Goal: Task Accomplishment & Management: Use online tool/utility

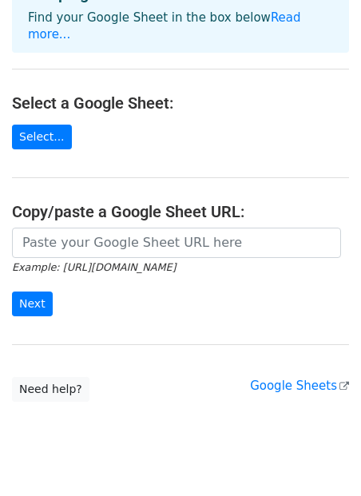
scroll to position [144, 0]
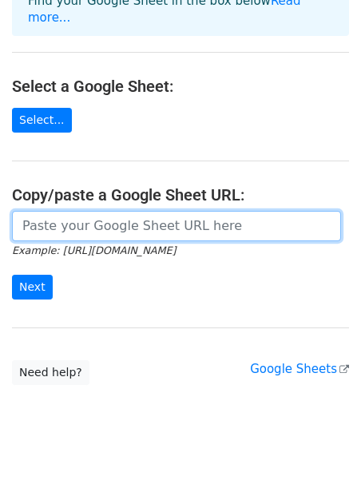
click at [51, 211] on input "url" at bounding box center [176, 226] width 329 height 30
paste input "https://docs.google.com/spreadsheets/d/19TkPh5S07W-LhsOocz3Sr5t8BUx2M7fiRwwxy7M…"
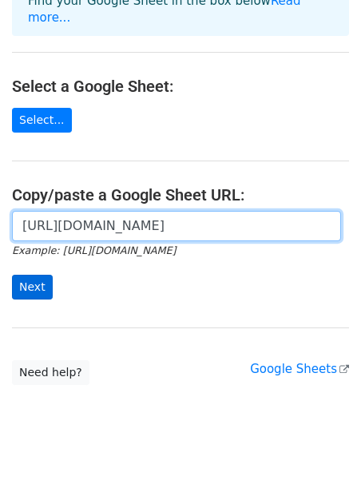
type input "https://docs.google.com/spreadsheets/d/19TkPh5S07W-LhsOocz3Sr5t8BUx2M7fiRwwxy7M…"
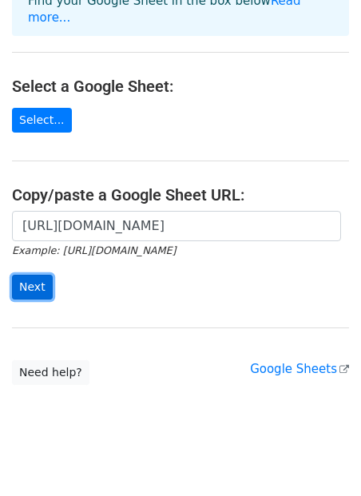
click at [31, 275] on input "Next" at bounding box center [32, 287] width 41 height 25
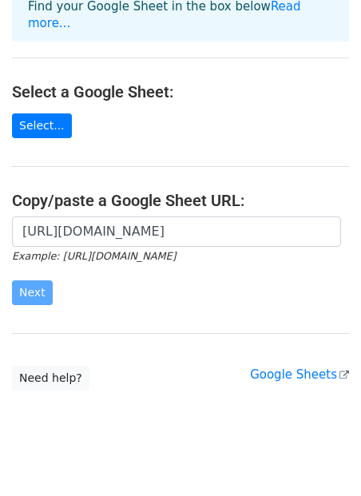
scroll to position [144, 0]
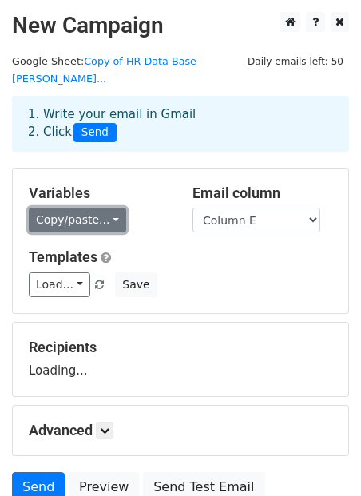
click at [77, 209] on link "Copy/paste..." at bounding box center [77, 220] width 97 height 25
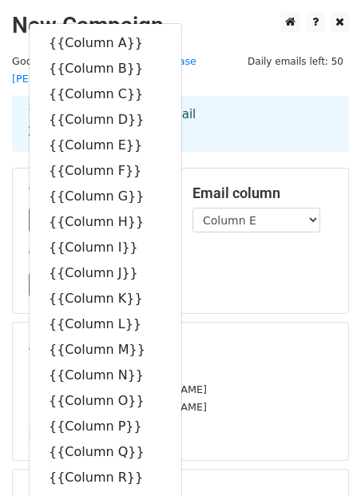
click at [183, 169] on div "Variables Copy/paste... {{Column A}} {{Column B}} {{Column C}} {{Column D}} {{C…" at bounding box center [180, 241] width 335 height 145
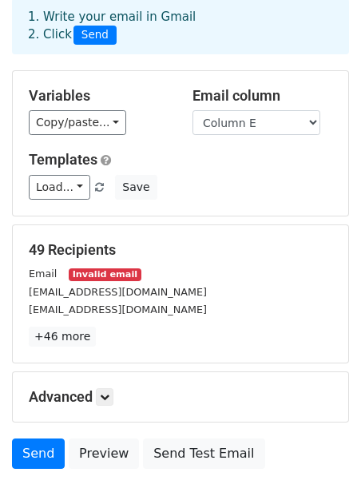
scroll to position [109, 0]
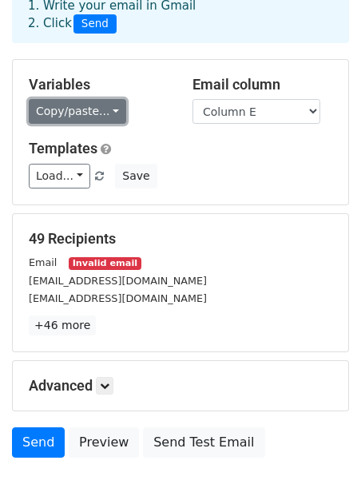
click at [100, 99] on link "Copy/paste..." at bounding box center [77, 111] width 97 height 25
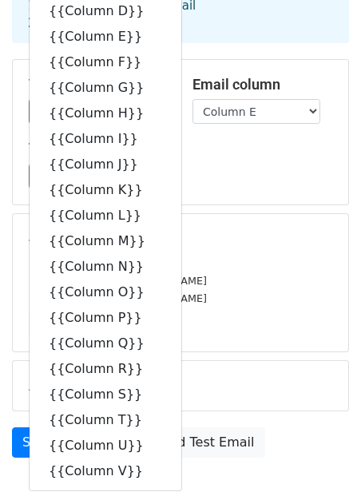
click at [200, 140] on h5 "Templates" at bounding box center [180, 149] width 303 height 18
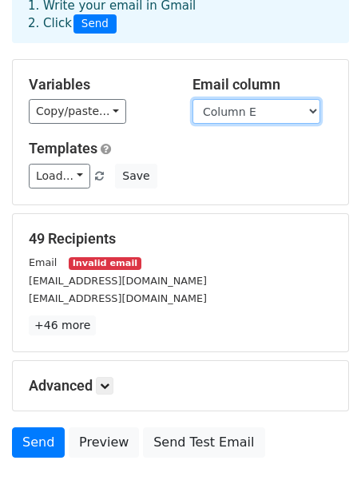
click at [224, 99] on select "Column A Column B Column C Column D Column E Column F Column G Column H Column …" at bounding box center [256, 111] width 128 height 25
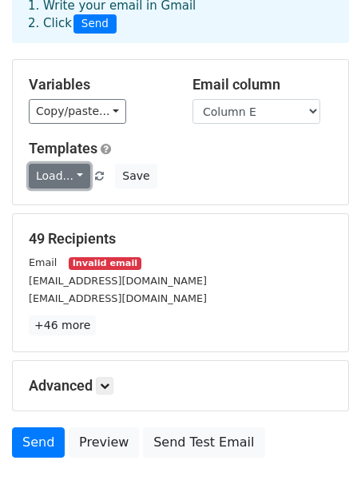
click at [74, 164] on link "Load..." at bounding box center [59, 176] width 61 height 25
click at [76, 164] on link "Load..." at bounding box center [59, 176] width 61 height 25
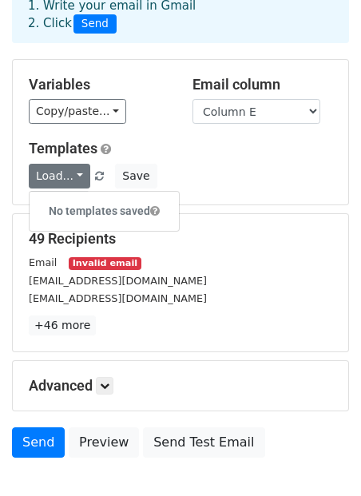
click at [97, 198] on h6 "No templates saved" at bounding box center [104, 211] width 149 height 26
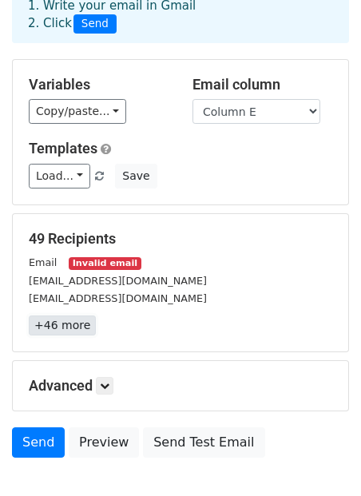
click at [73, 315] on link "+46 more" at bounding box center [62, 325] width 67 height 20
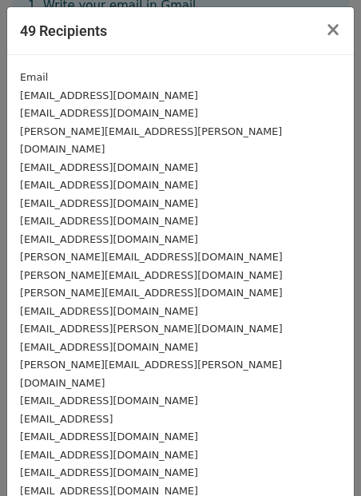
click at [39, 76] on small "Email" at bounding box center [34, 77] width 28 height 12
click at [330, 26] on span "×" at bounding box center [333, 29] width 16 height 22
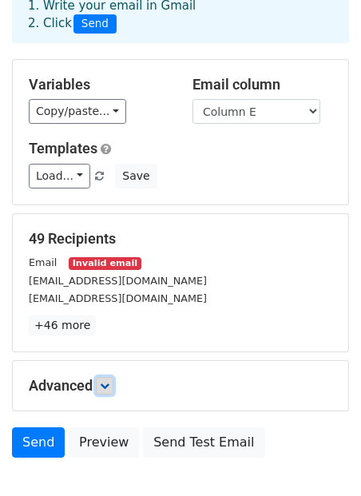
click at [109, 381] on icon at bounding box center [105, 386] width 10 height 10
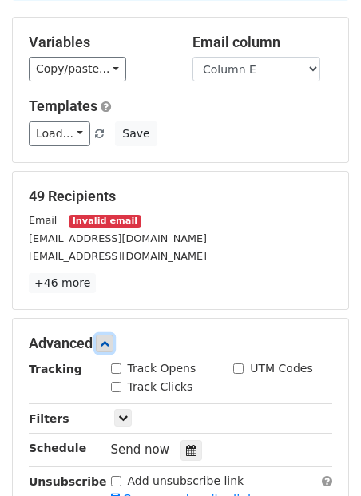
scroll to position [172, 0]
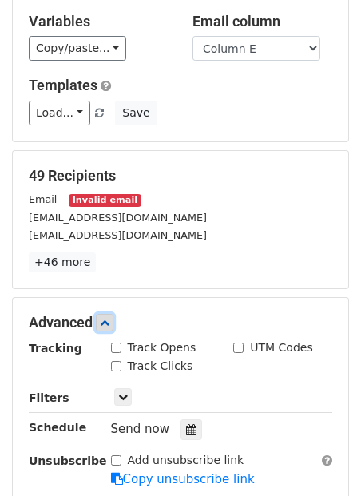
click at [113, 314] on link at bounding box center [105, 323] width 18 height 18
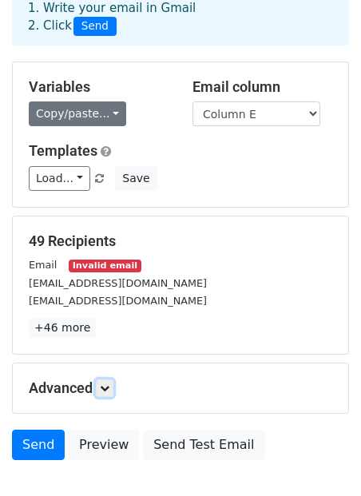
scroll to position [82, 0]
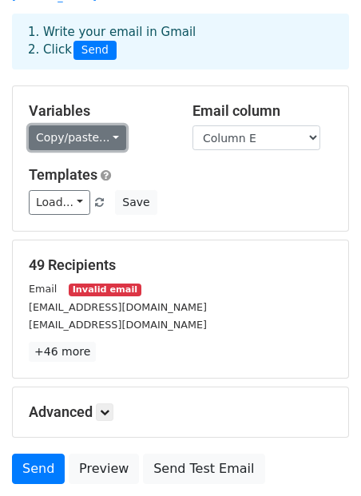
click at [100, 129] on link "Copy/paste..." at bounding box center [77, 137] width 97 height 25
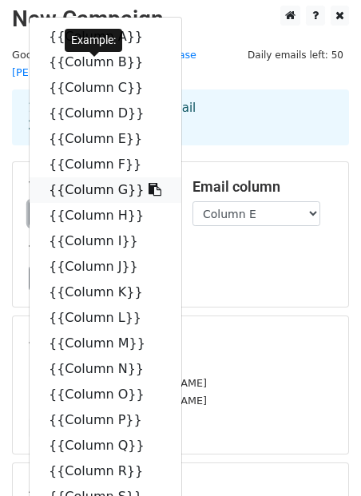
scroll to position [0, 0]
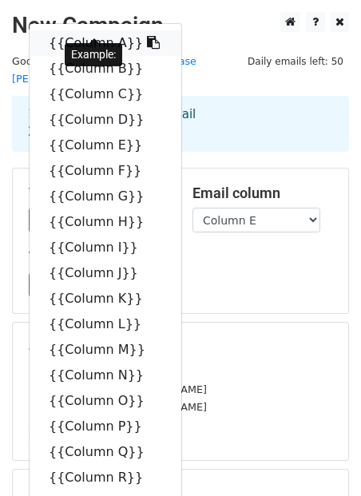
click at [106, 32] on link "{{Column A}}" at bounding box center [106, 43] width 152 height 26
copy div "Email"
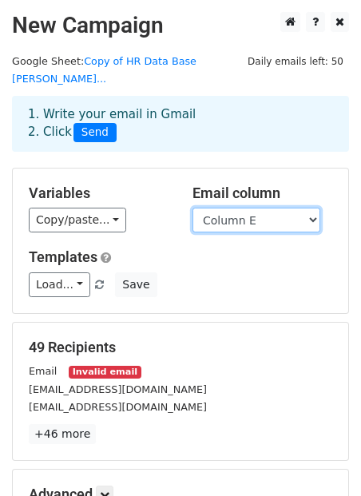
click at [217, 208] on select "Column A Column B Column C Column D Column E Column F Column G Column H Column …" at bounding box center [256, 220] width 128 height 25
click at [192, 208] on select "Column A Column B Column C Column D Column E Column F Column G Column H Column …" at bounding box center [256, 220] width 128 height 25
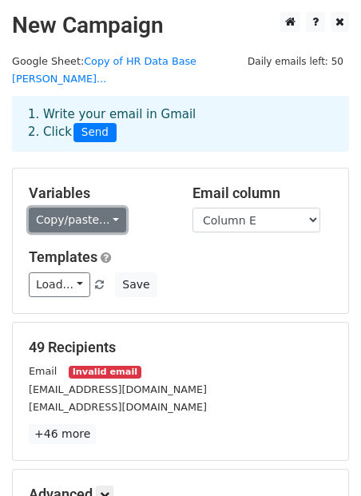
click at [89, 208] on link "Copy/paste..." at bounding box center [77, 220] width 97 height 25
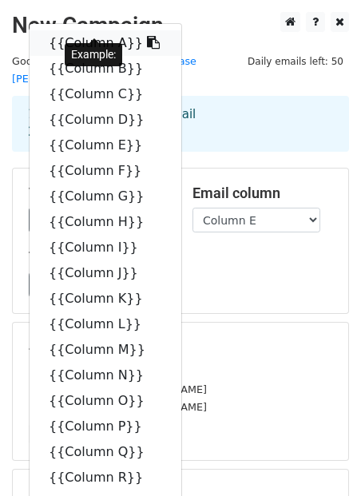
click at [112, 30] on link "{{Column A}}" at bounding box center [106, 43] width 152 height 26
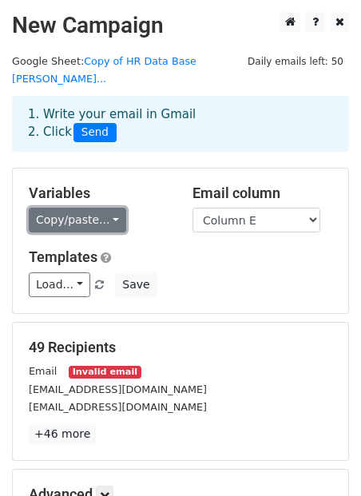
click at [57, 208] on link "Copy/paste..." at bounding box center [77, 220] width 97 height 25
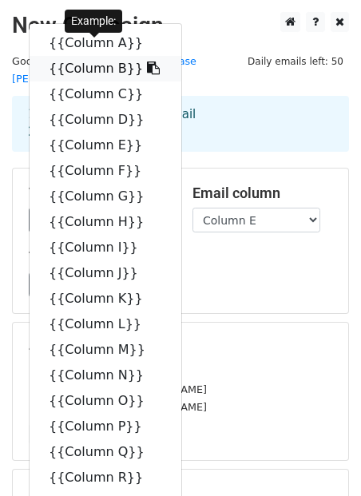
click at [119, 56] on link "{{Column B}}" at bounding box center [106, 69] width 152 height 26
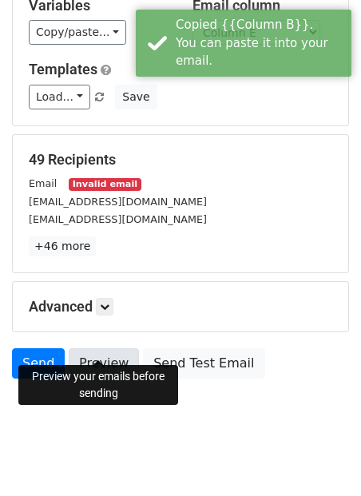
scroll to position [188, 0]
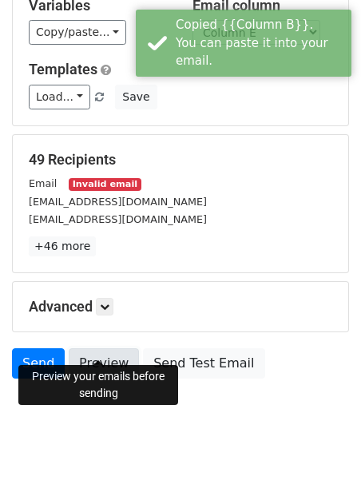
click at [119, 348] on link "Preview" at bounding box center [104, 363] width 70 height 30
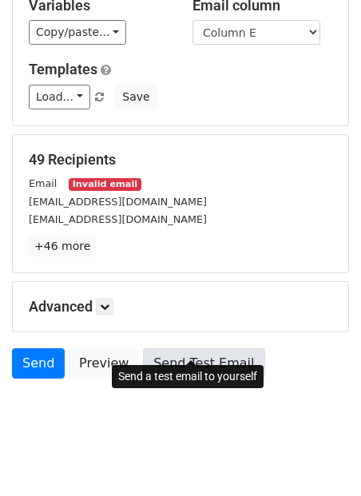
click at [175, 349] on link "Send Test Email" at bounding box center [203, 363] width 121 height 30
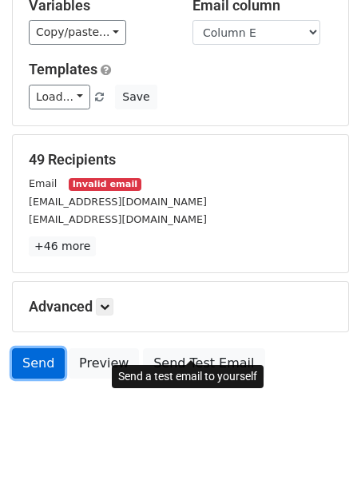
click at [35, 348] on link "Send" at bounding box center [38, 363] width 53 height 30
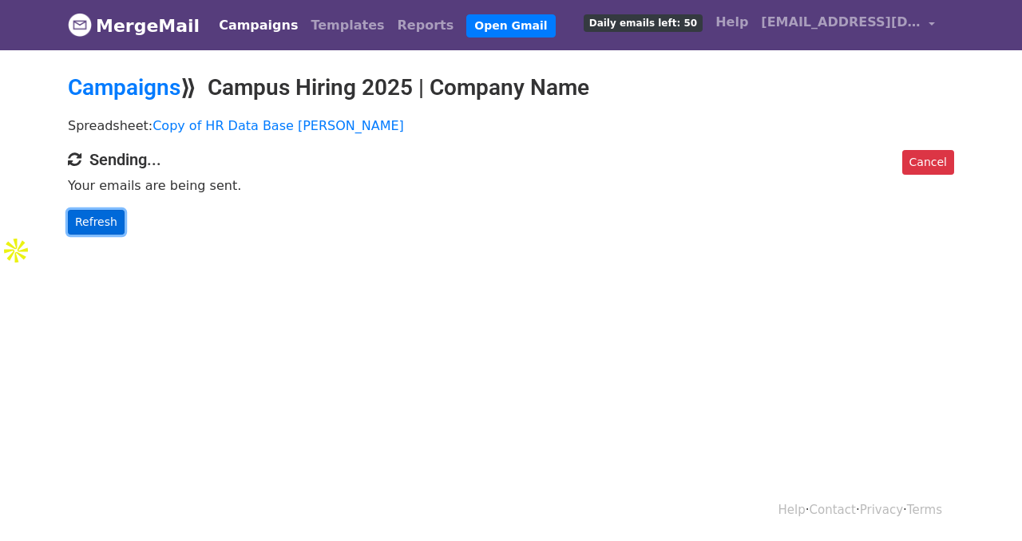
click at [99, 223] on link "Refresh" at bounding box center [96, 222] width 57 height 25
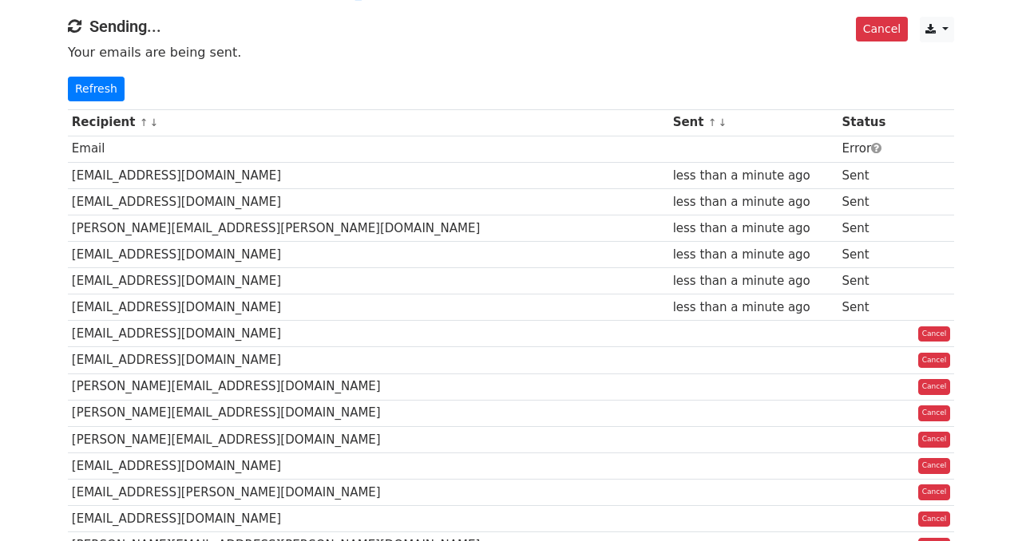
scroll to position [136, 0]
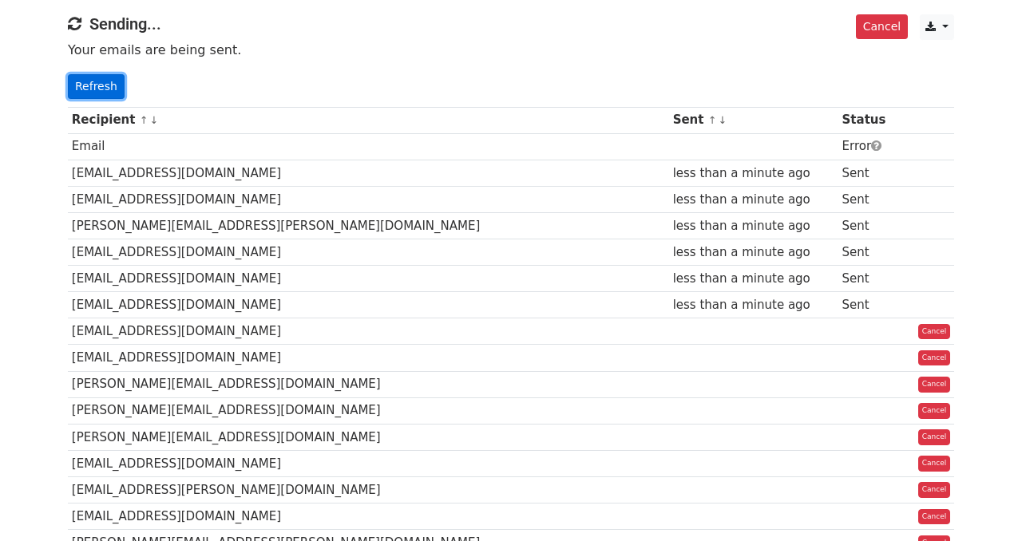
click at [75, 95] on link "Refresh" at bounding box center [96, 86] width 57 height 25
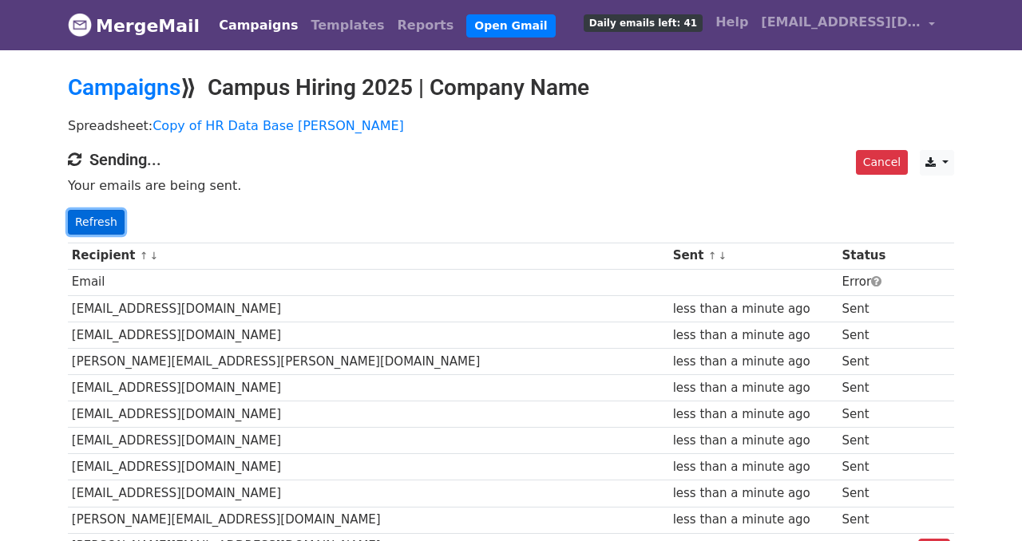
click at [96, 223] on link "Refresh" at bounding box center [96, 222] width 57 height 25
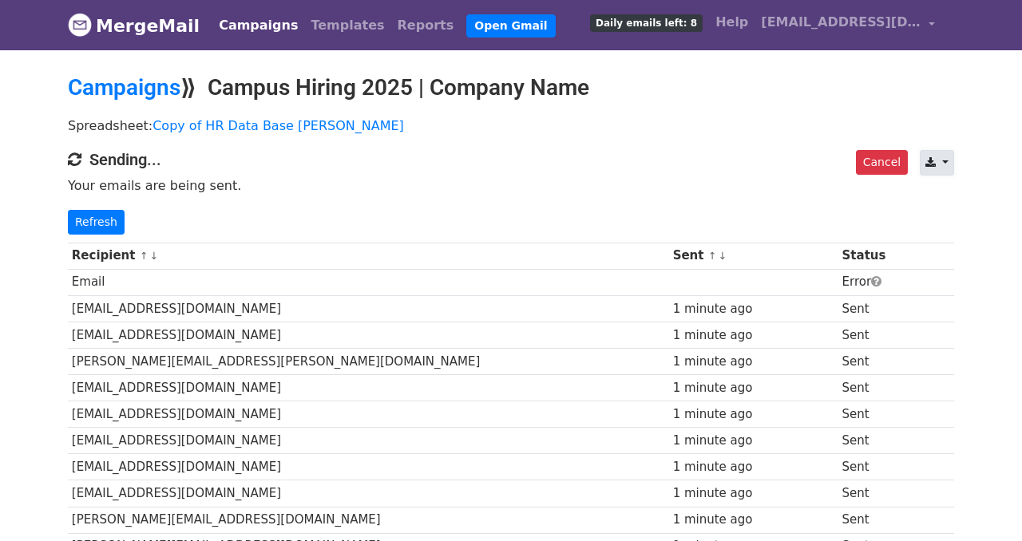
click at [943, 162] on link at bounding box center [937, 163] width 34 height 26
click at [930, 170] on link at bounding box center [937, 163] width 34 height 26
click at [962, 115] on div "Spreadsheet: Copy of HR Data Base Raunaq Singh" at bounding box center [511, 129] width 910 height 41
click at [116, 220] on link "Refresh" at bounding box center [96, 222] width 57 height 25
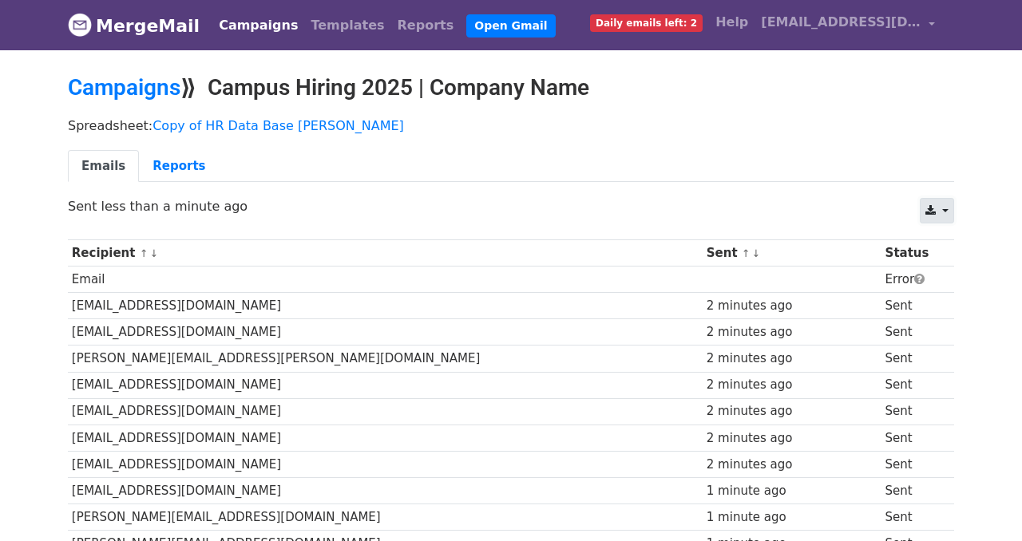
click at [934, 214] on icon at bounding box center [931, 210] width 10 height 11
click at [947, 247] on link "CSV" at bounding box center [957, 247] width 72 height 26
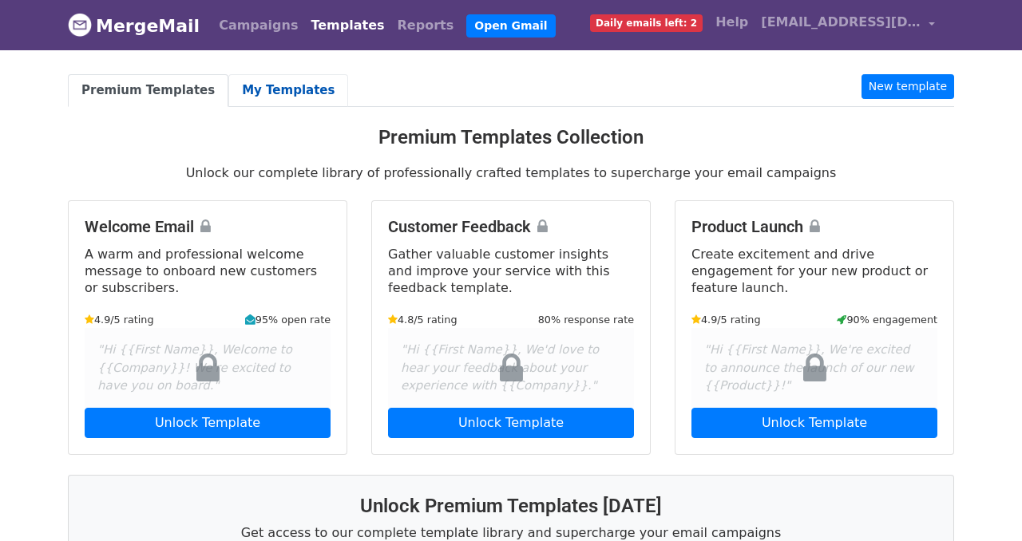
click at [281, 99] on link "My Templates" at bounding box center [288, 90] width 120 height 33
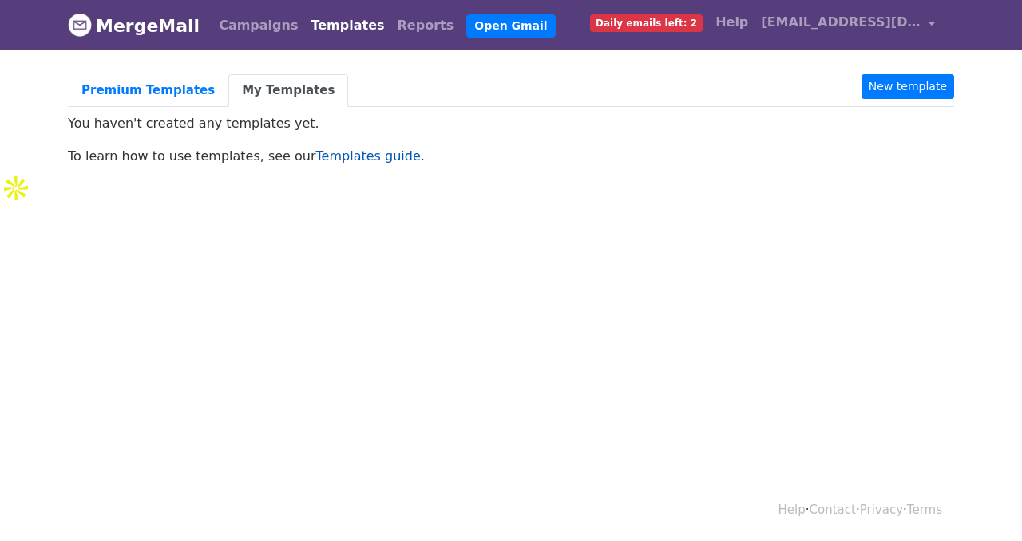
drag, startPoint x: 316, startPoint y: 160, endPoint x: 883, endPoint y: 98, distance: 570.3
click at [883, 98] on li "New template" at bounding box center [908, 90] width 93 height 33
click at [893, 93] on link "New template" at bounding box center [908, 86] width 93 height 25
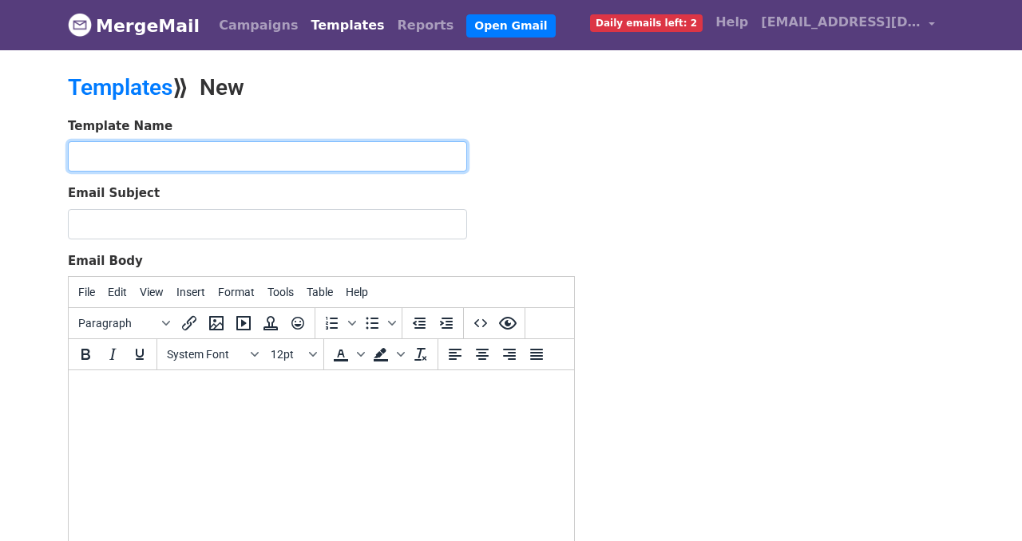
click at [336, 141] on input "text" at bounding box center [267, 156] width 399 height 30
type input "Campus Hiring 2025"
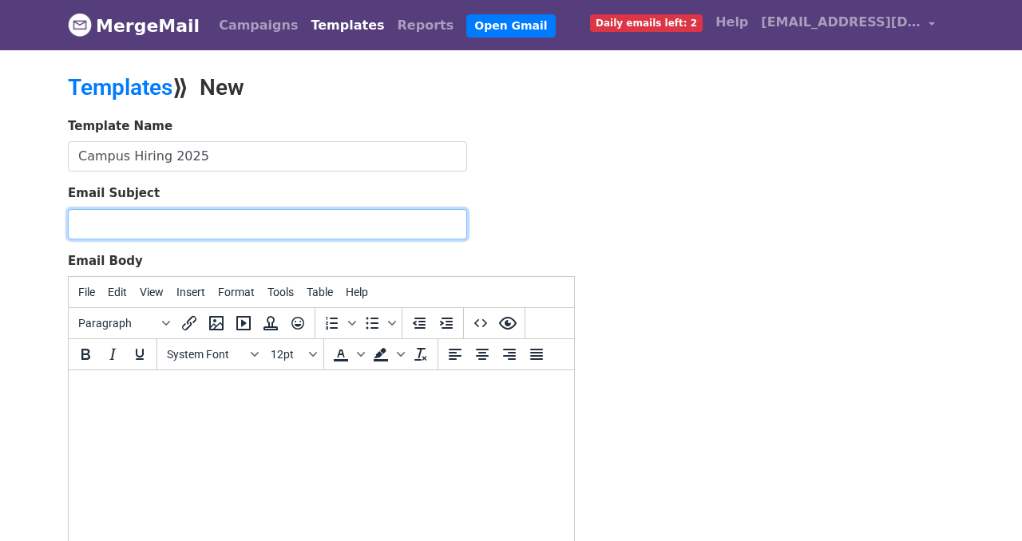
click at [323, 211] on input "Email Subject" at bounding box center [267, 224] width 399 height 30
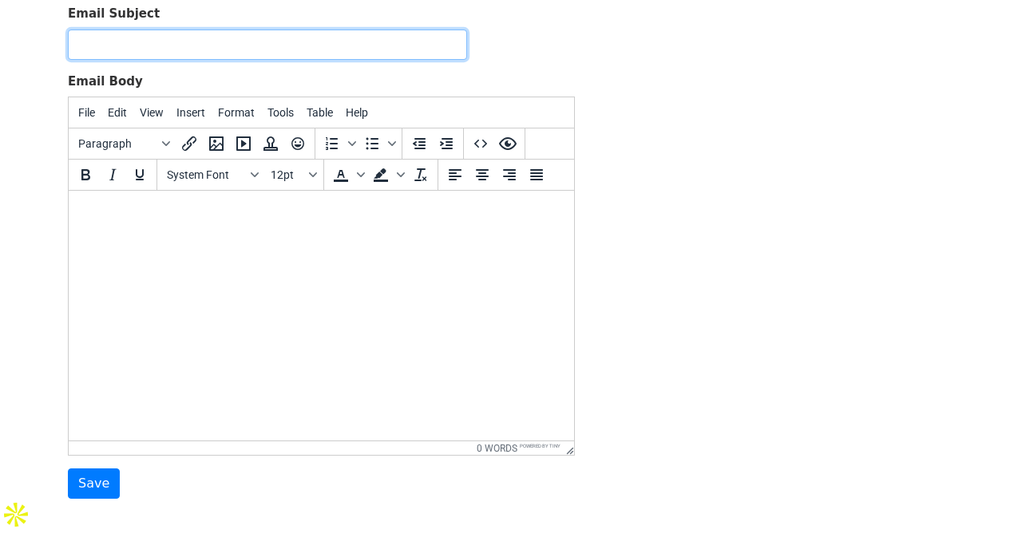
scroll to position [174, 0]
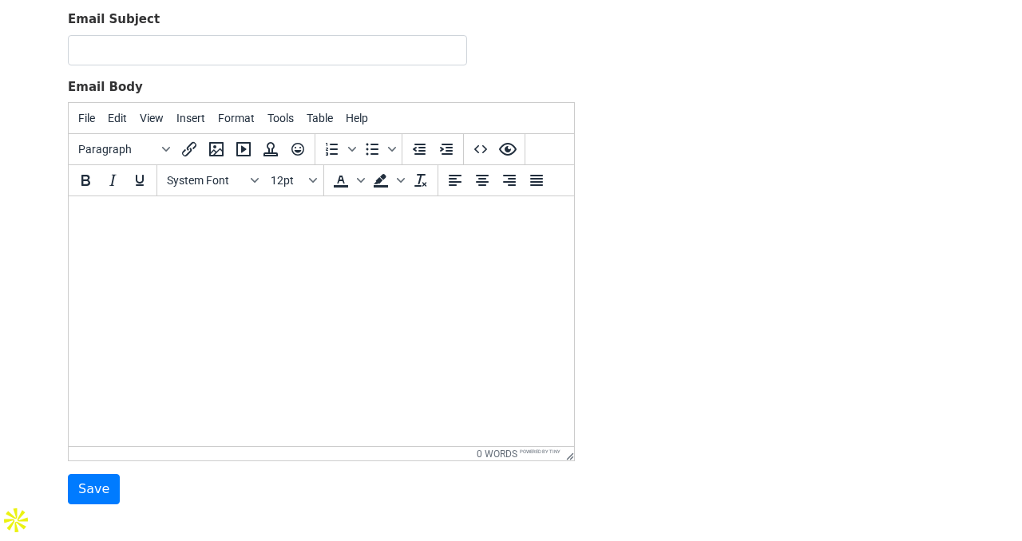
click at [159, 224] on body at bounding box center [321, 218] width 480 height 18
click at [191, 119] on span "Insert" at bounding box center [190, 118] width 29 height 13
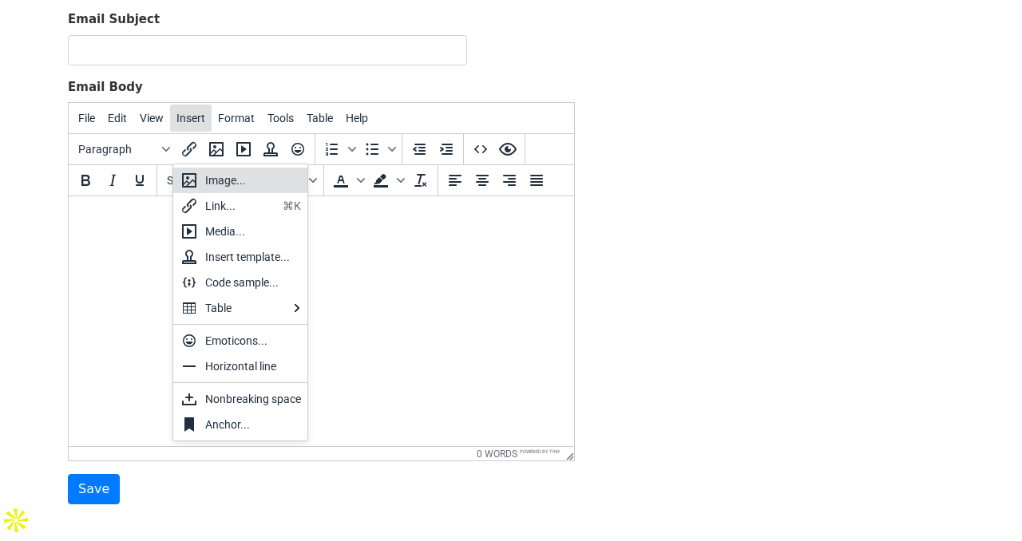
click at [191, 119] on span "Insert" at bounding box center [190, 118] width 29 height 13
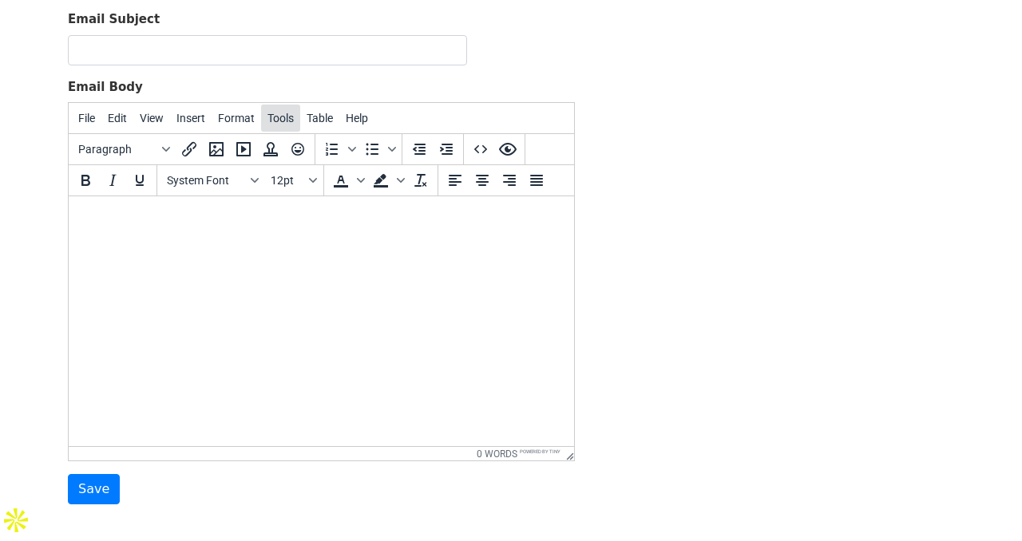
click at [290, 117] on span "Tools" at bounding box center [281, 118] width 26 height 13
click at [290, 171] on icon at bounding box center [281, 180] width 19 height 19
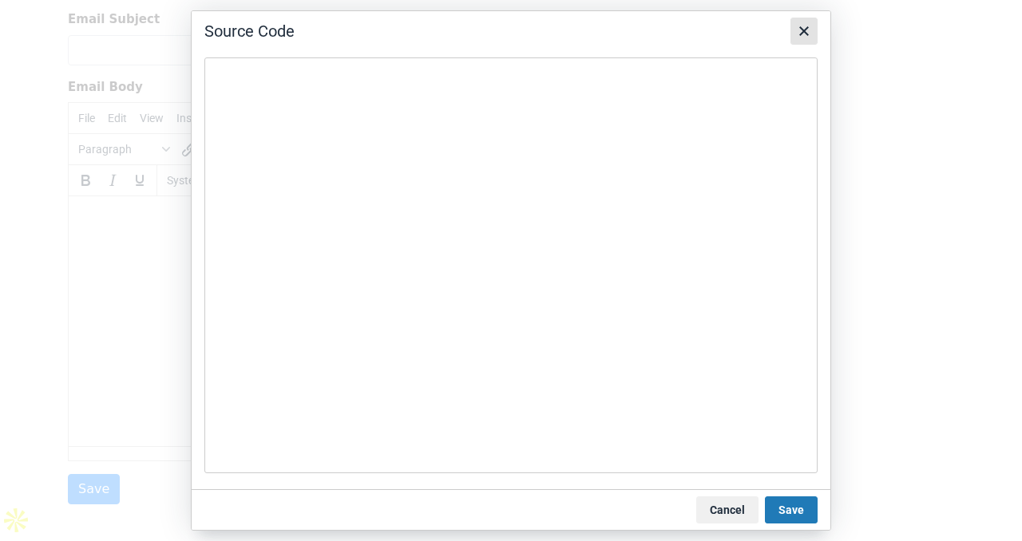
click at [803, 32] on icon "Close" at bounding box center [804, 31] width 10 height 10
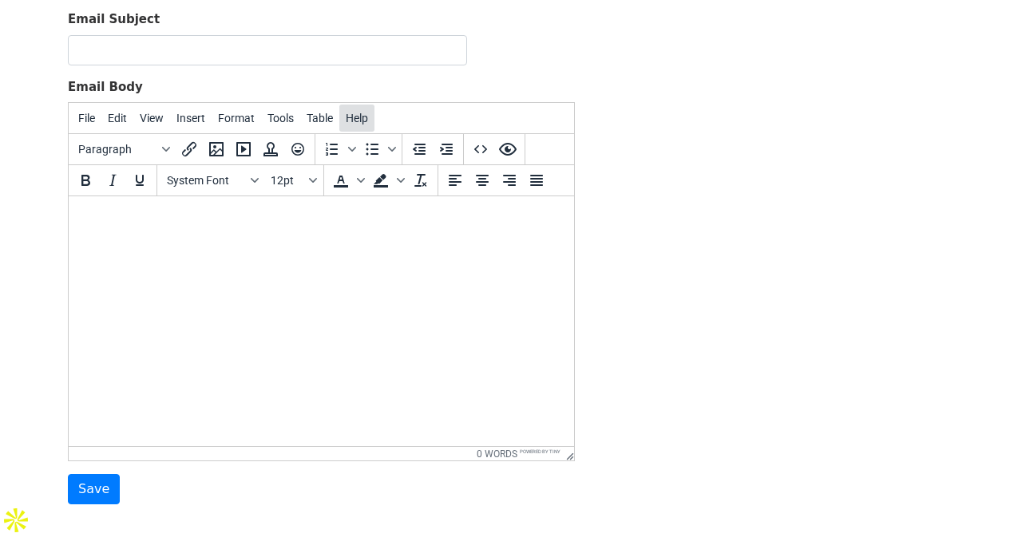
click at [359, 112] on span "Help" at bounding box center [357, 118] width 22 height 13
click at [327, 112] on span "Table" at bounding box center [320, 118] width 26 height 13
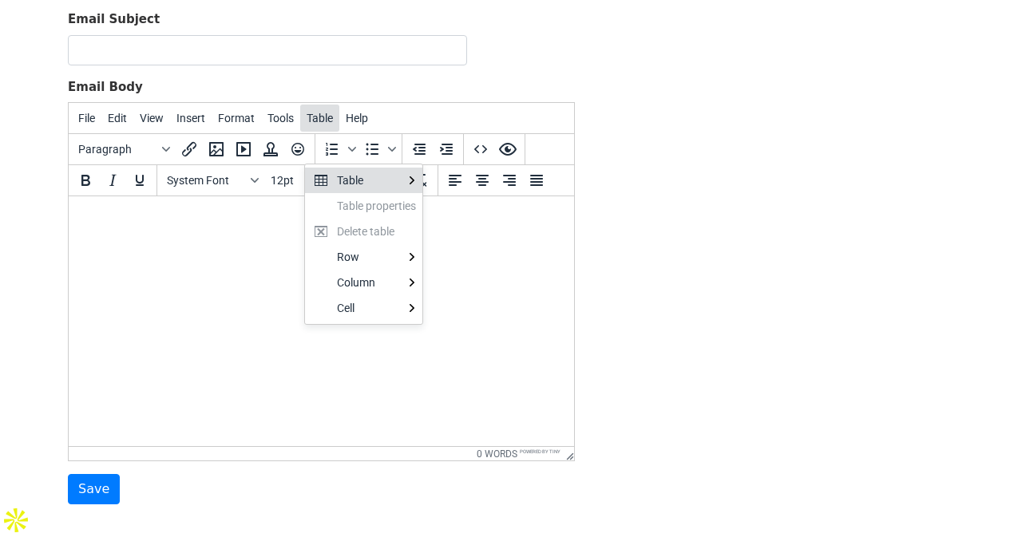
click at [327, 112] on span "Table" at bounding box center [320, 118] width 26 height 13
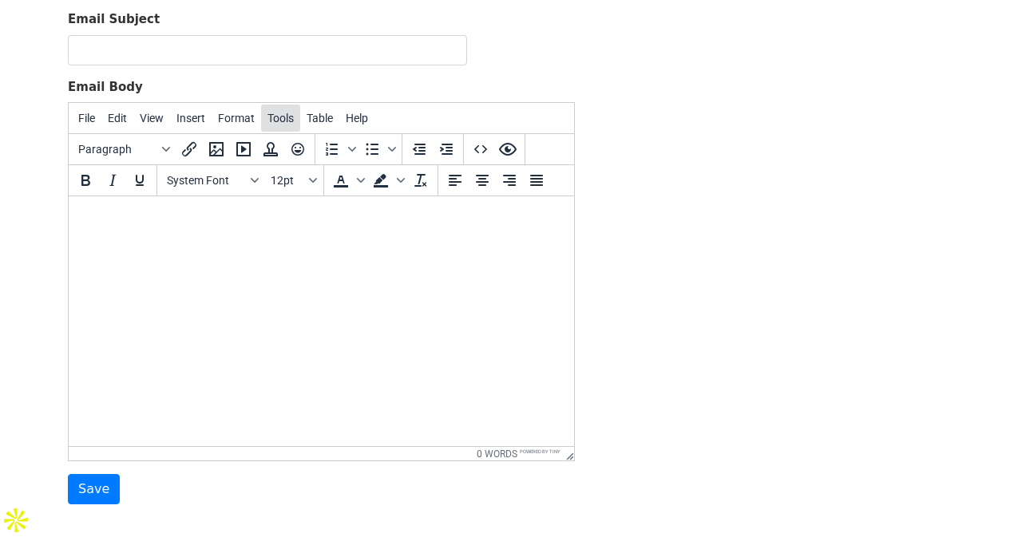
click at [271, 122] on span "Tools" at bounding box center [281, 118] width 26 height 13
click at [251, 122] on span "Format" at bounding box center [236, 118] width 37 height 13
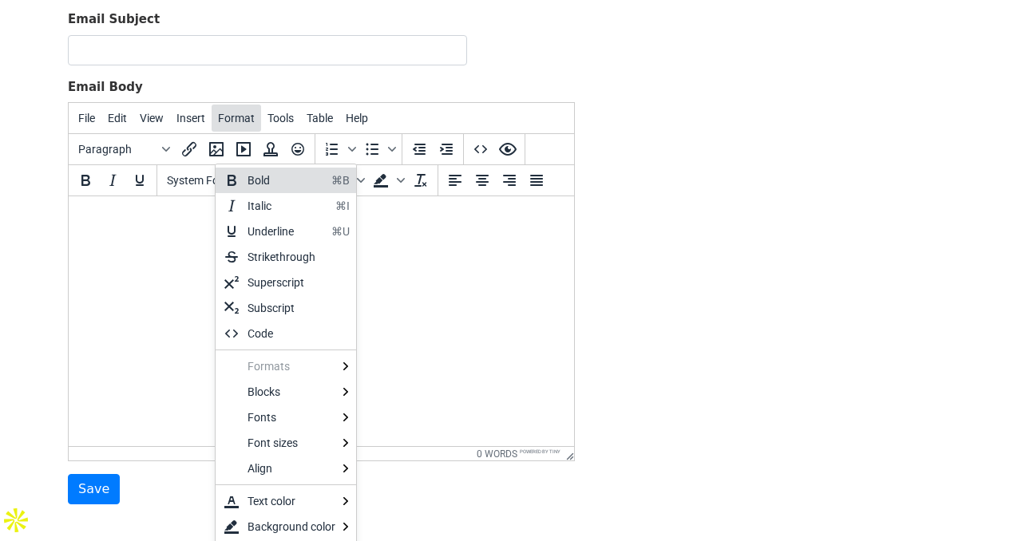
click at [251, 122] on span "Format" at bounding box center [236, 118] width 37 height 13
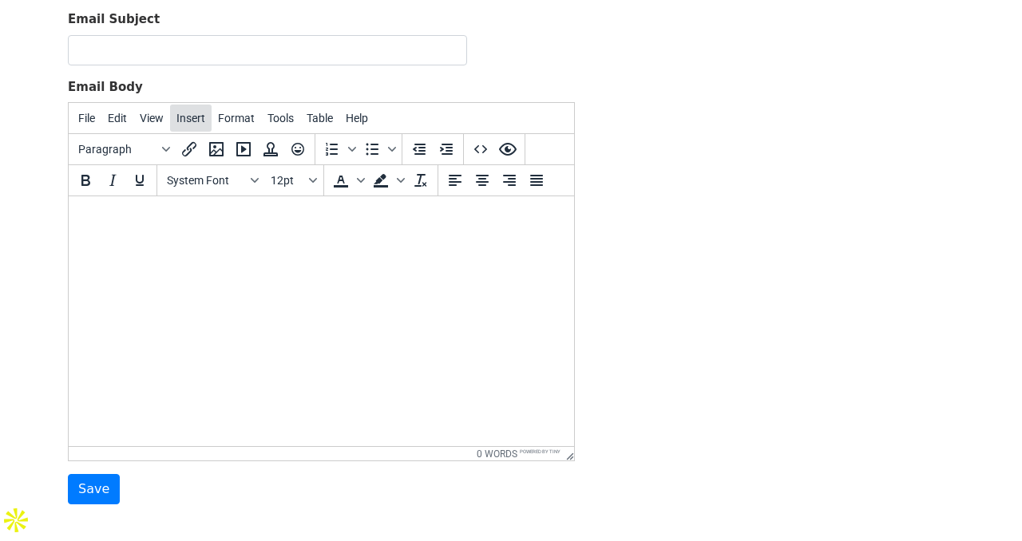
click at [175, 122] on button "Insert" at bounding box center [191, 118] width 42 height 27
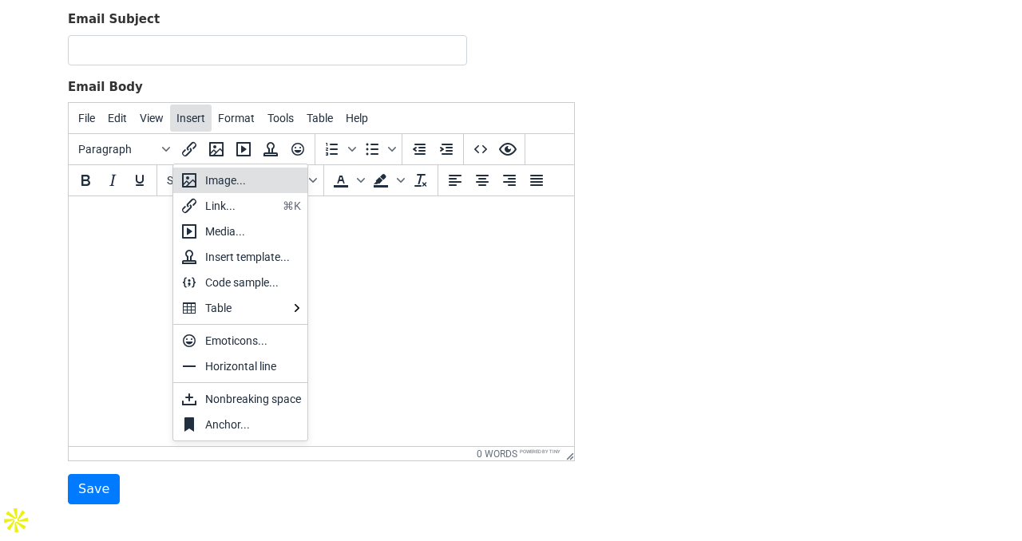
click at [179, 122] on span "Insert" at bounding box center [190, 118] width 29 height 13
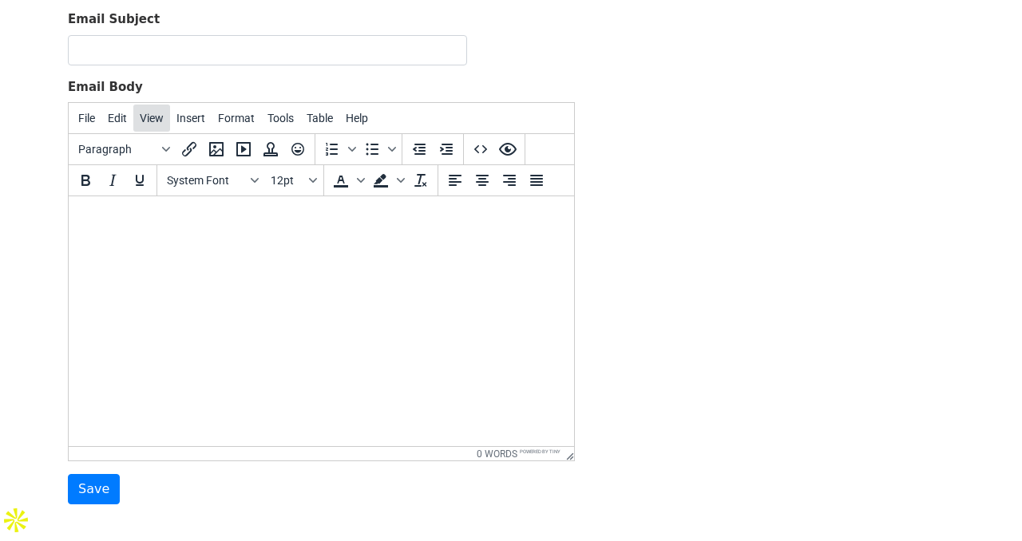
click at [159, 121] on span "View" at bounding box center [152, 118] width 24 height 13
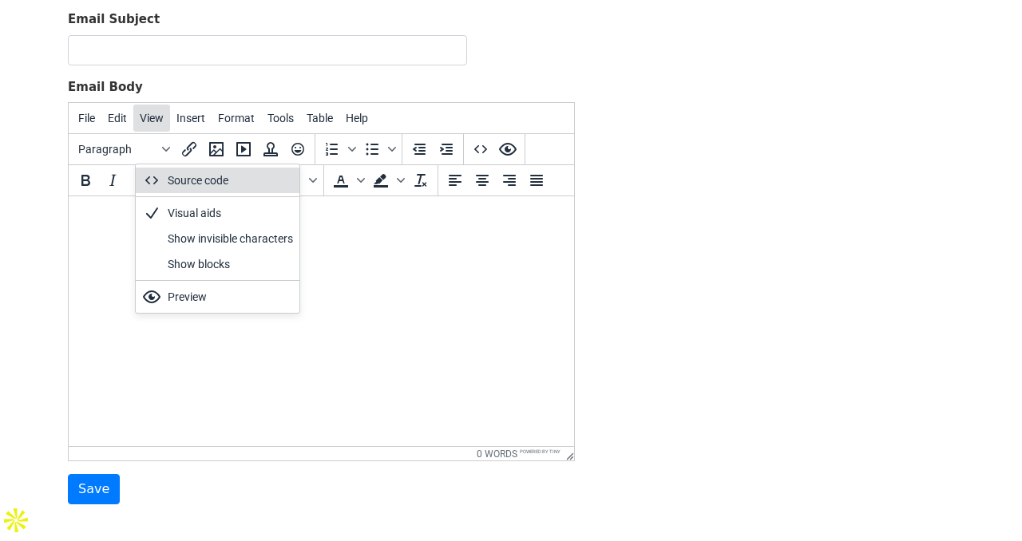
click at [159, 121] on span "View" at bounding box center [152, 118] width 24 height 13
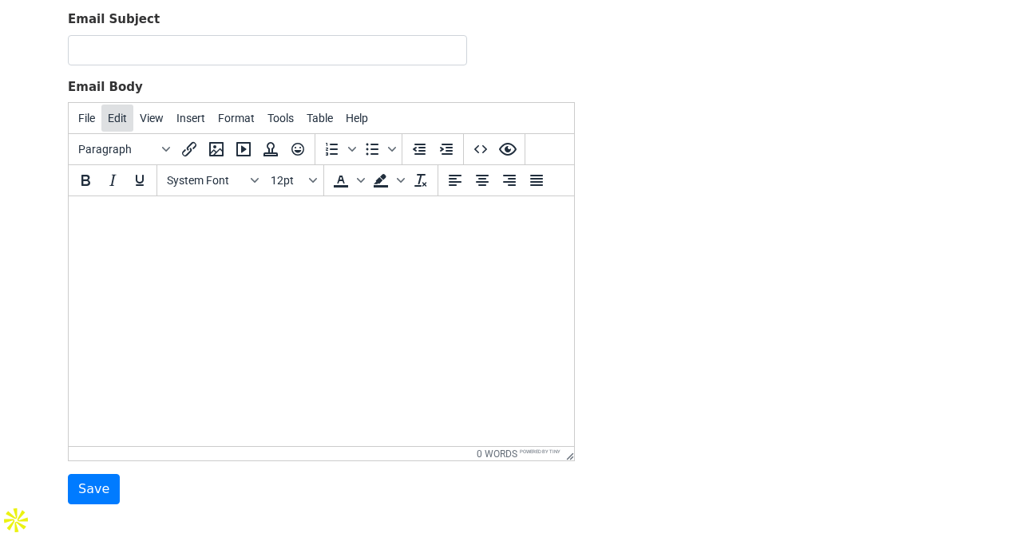
click at [126, 121] on span "Edit" at bounding box center [117, 118] width 19 height 13
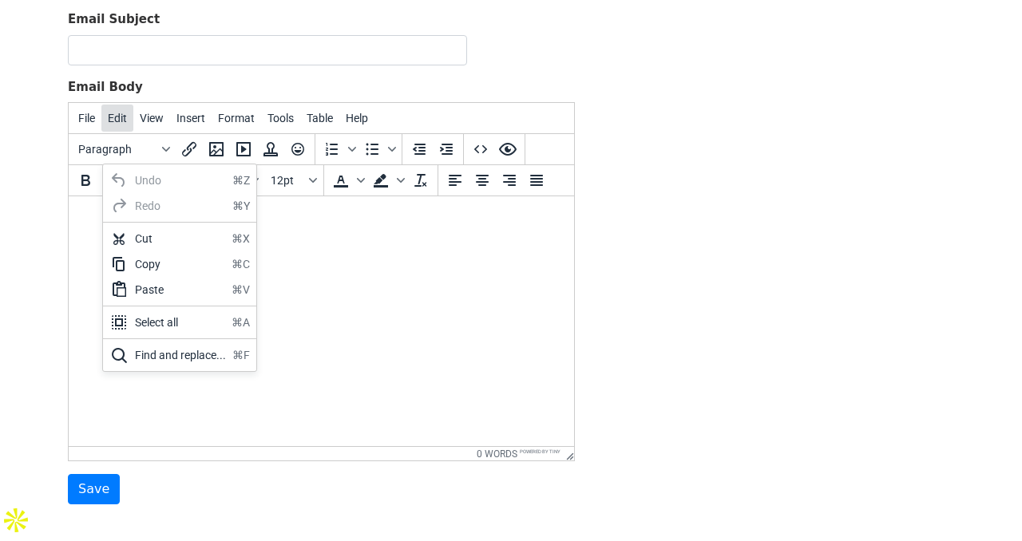
click at [126, 121] on span "Edit" at bounding box center [117, 118] width 19 height 13
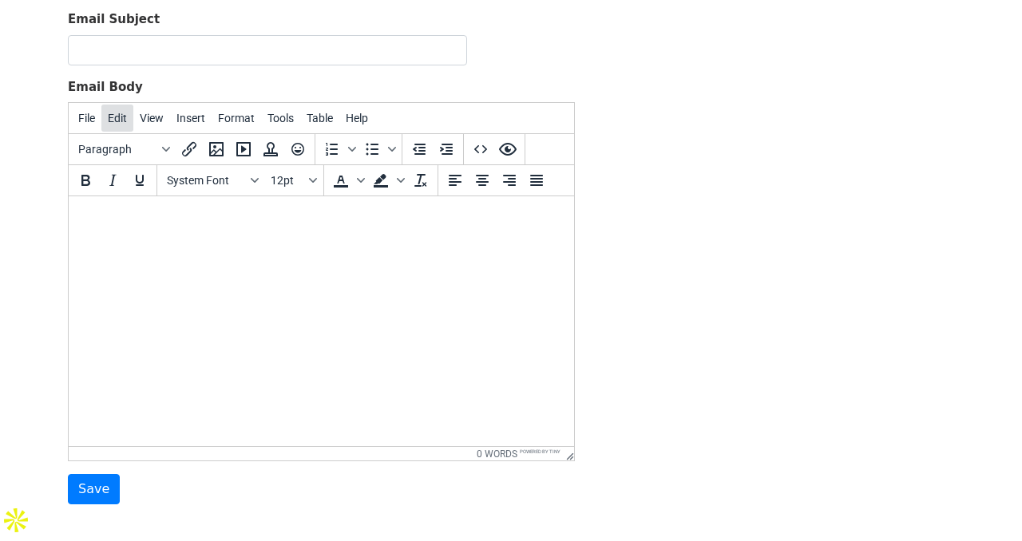
click at [103, 121] on button "Edit" at bounding box center [117, 118] width 32 height 27
click at [98, 121] on button "File" at bounding box center [87, 118] width 30 height 27
click at [133, 143] on span "Paragraph" at bounding box center [117, 149] width 78 height 13
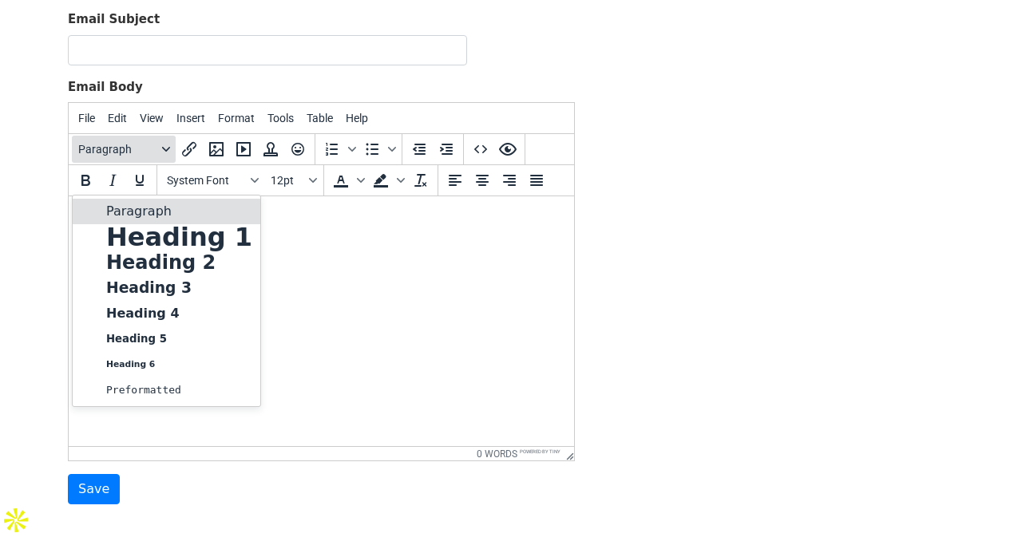
click at [133, 143] on span "Paragraph" at bounding box center [117, 149] width 78 height 13
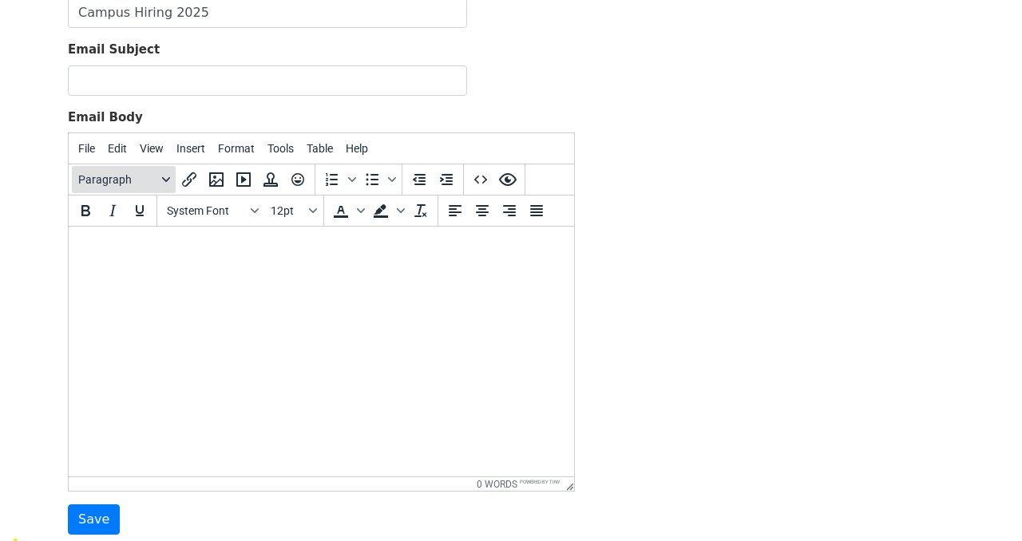
scroll to position [0, 0]
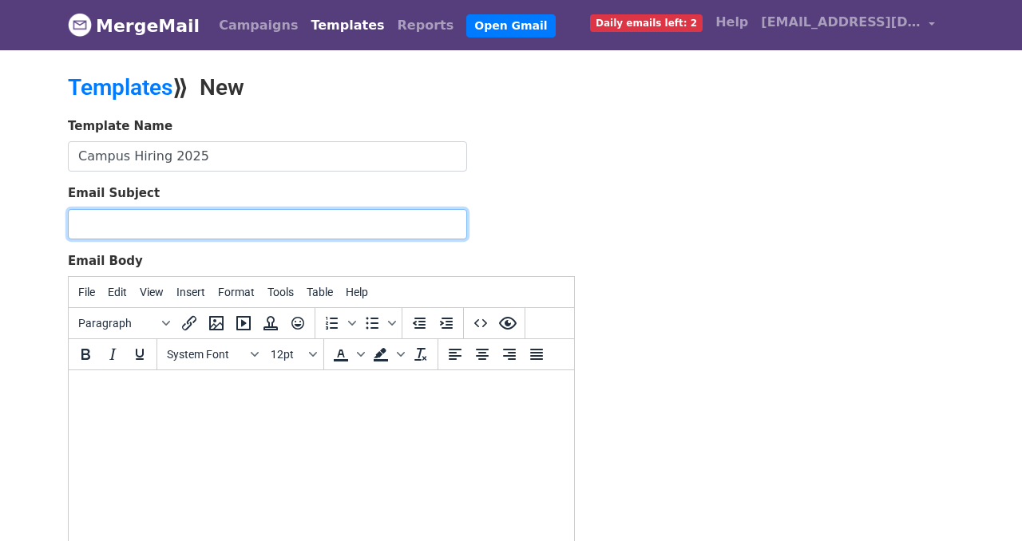
click at [190, 229] on input "Email Subject" at bounding box center [267, 224] width 399 height 30
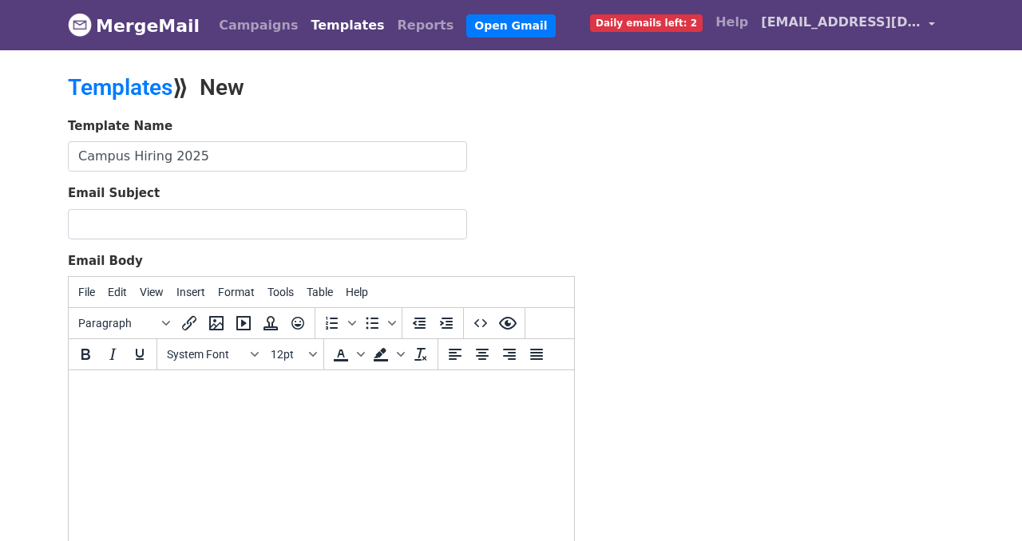
click at [792, 25] on span "[EMAIL_ADDRESS][DOMAIN_NAME]" at bounding box center [841, 22] width 160 height 19
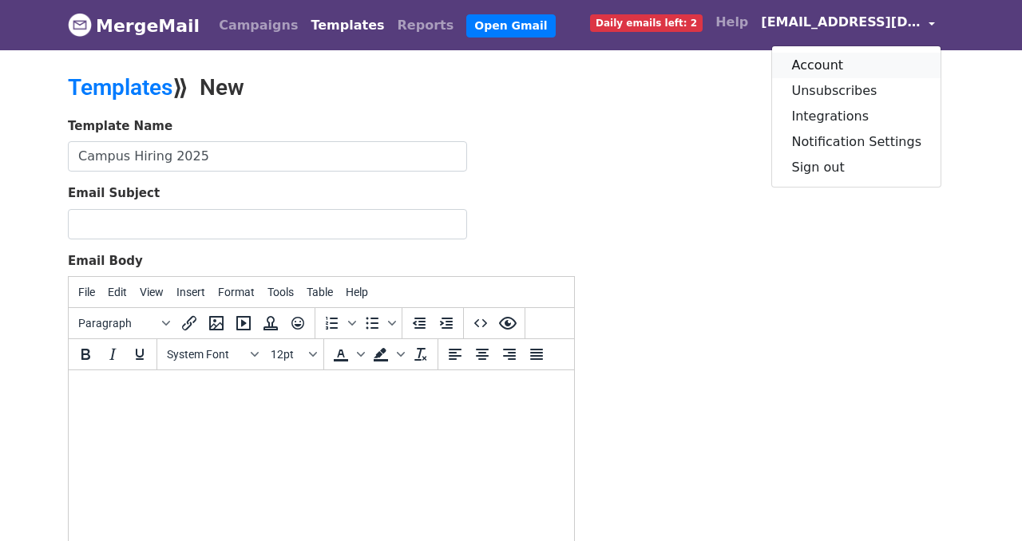
click at [823, 64] on link "Account" at bounding box center [856, 66] width 169 height 26
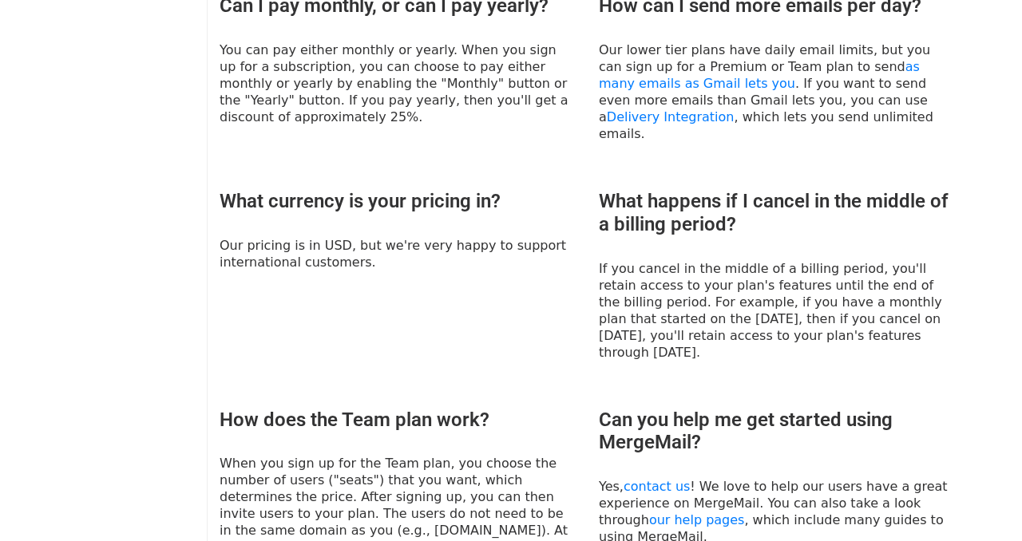
scroll to position [1128, 0]
